Goal: Transaction & Acquisition: Book appointment/travel/reservation

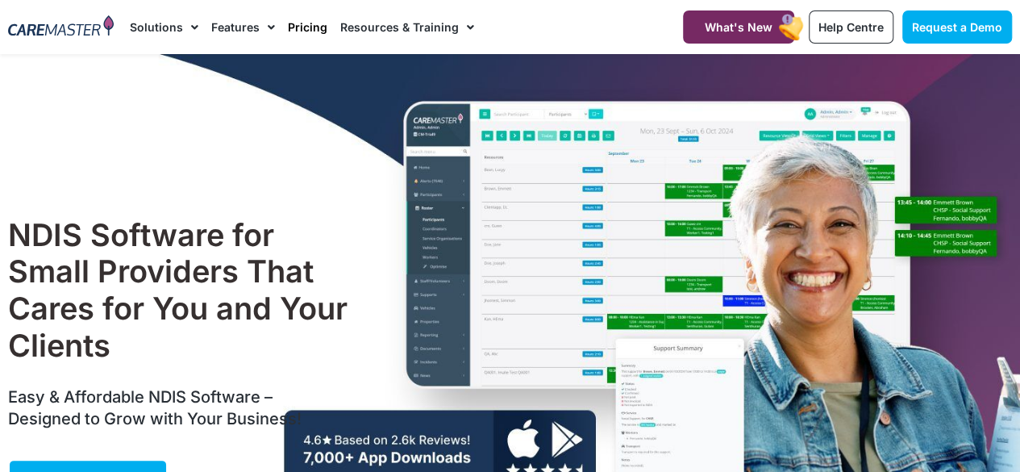
click at [312, 27] on link "Pricing" at bounding box center [308, 27] width 40 height 54
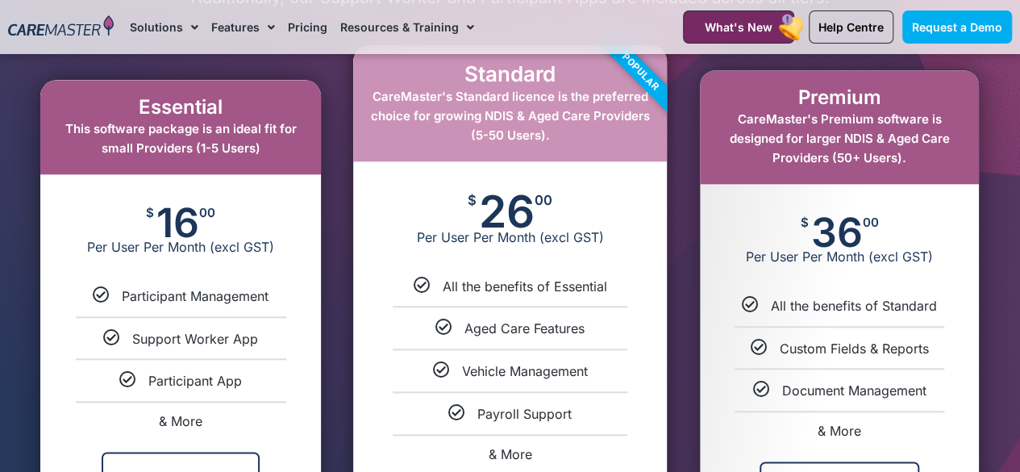
scroll to position [761, 0]
